Goal: Transaction & Acquisition: Book appointment/travel/reservation

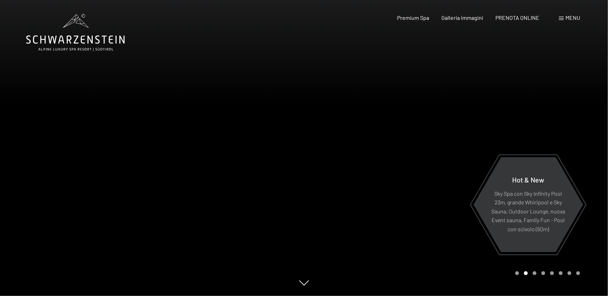
click at [563, 18] on span at bounding box center [561, 18] width 5 height 3
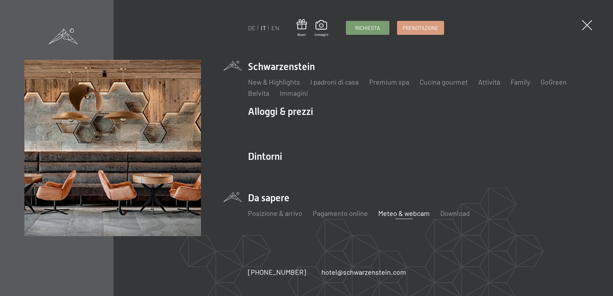
click at [388, 212] on link "Meteo & webcam" at bounding box center [404, 213] width 52 height 8
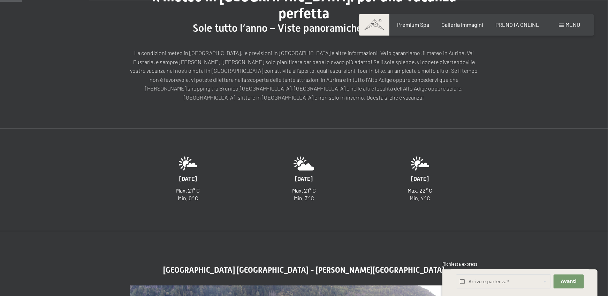
scroll to position [3, 0]
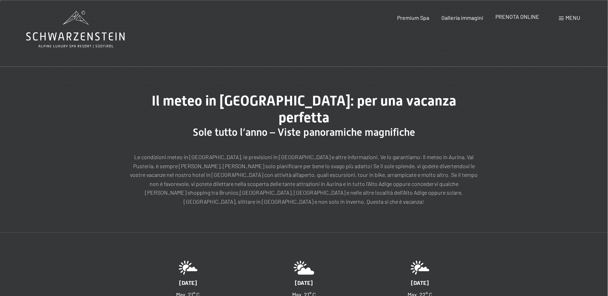
click at [519, 18] on span "PRENOTA ONLINE" at bounding box center [518, 16] width 44 height 7
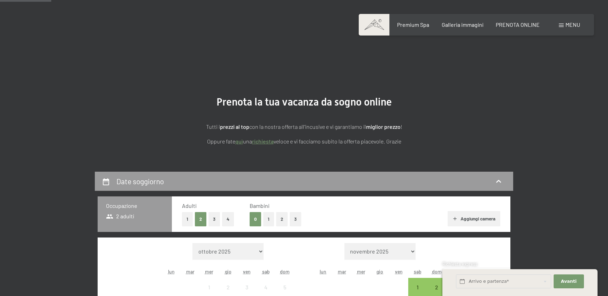
scroll to position [192, 0]
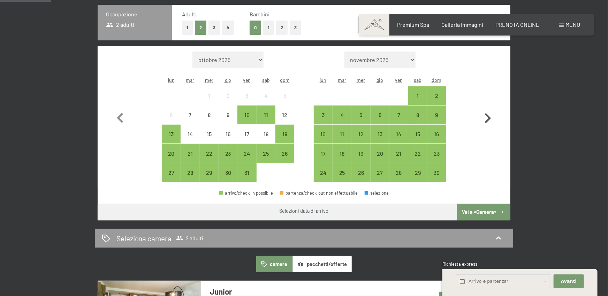
click at [485, 120] on icon "button" at bounding box center [487, 118] width 20 height 20
select select "[DATE]"
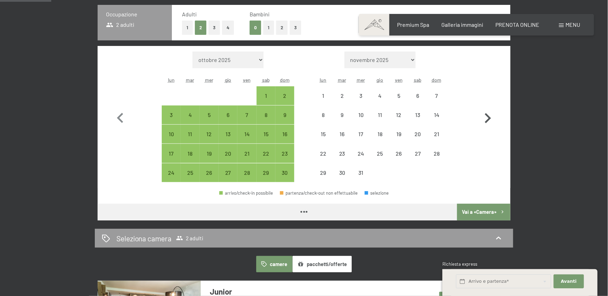
select select "[DATE]"
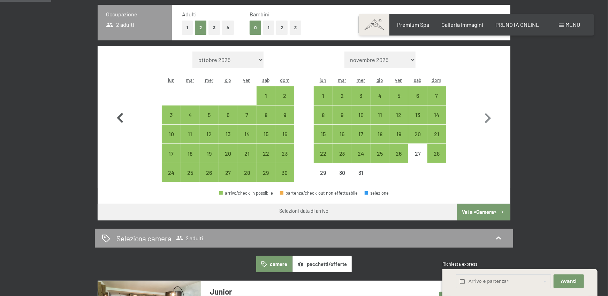
click at [121, 115] on icon "button" at bounding box center [120, 118] width 6 height 10
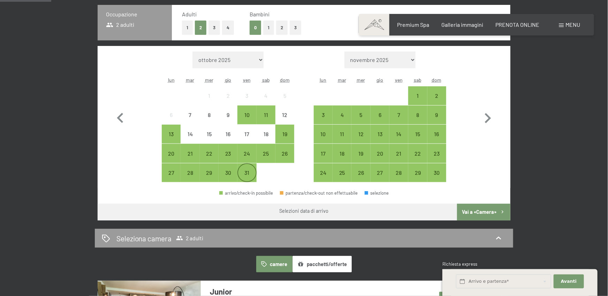
click at [248, 175] on div "31" at bounding box center [246, 178] width 17 height 17
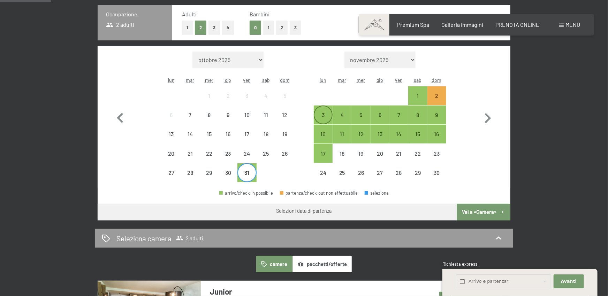
click at [321, 113] on div "3" at bounding box center [322, 120] width 17 height 17
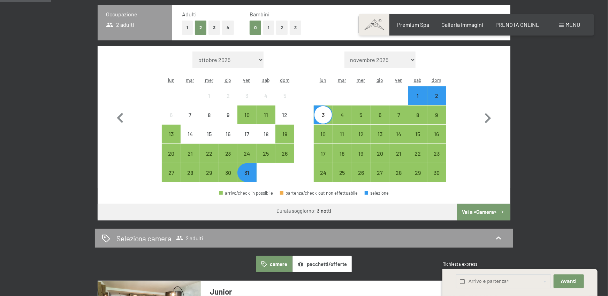
click at [490, 210] on button "Vai a «Camera»" at bounding box center [483, 212] width 53 height 17
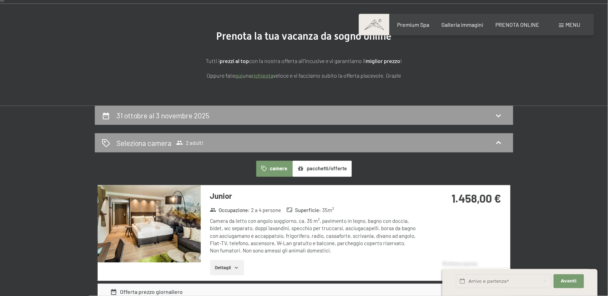
scroll to position [13, 0]
